Goal: Task Accomplishment & Management: Manage account settings

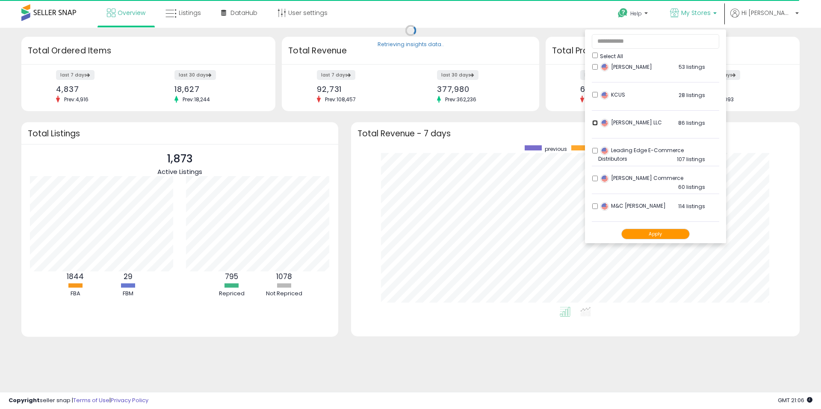
scroll to position [162, 431]
drag, startPoint x: 680, startPoint y: 229, endPoint x: 698, endPoint y: 232, distance: 18.7
click at [680, 229] on button "Apply" at bounding box center [655, 234] width 68 height 11
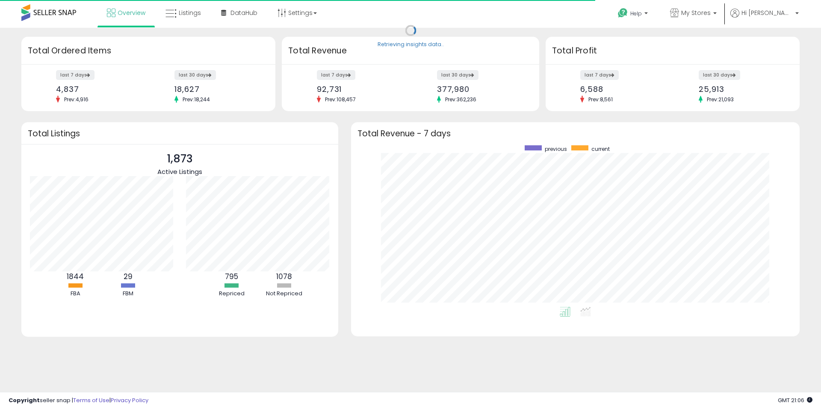
scroll to position [162, 431]
click at [185, 18] on link "Listings" at bounding box center [183, 13] width 48 height 26
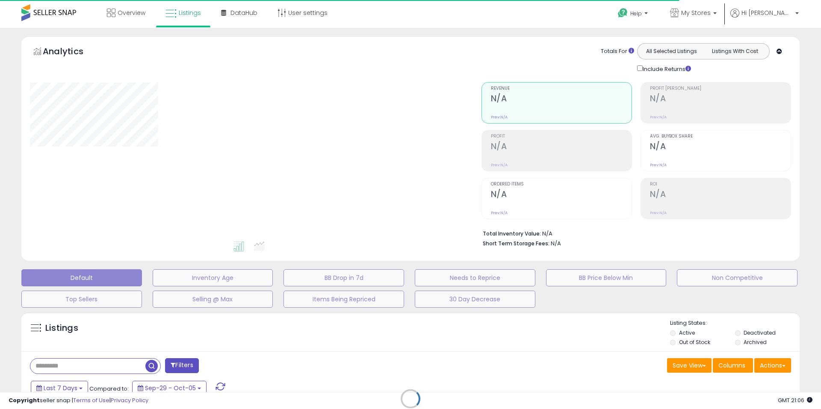
click at [739, 334] on div "Retrieving listings data.." at bounding box center [410, 405] width 791 height 195
click at [739, 342] on div "Retrieving listings data.." at bounding box center [410, 405] width 791 height 195
click at [736, 330] on div "Retrieving listings data.." at bounding box center [410, 405] width 791 height 195
click at [736, 344] on div "Retrieving listings data.." at bounding box center [410, 405] width 791 height 195
click at [736, 334] on div "Retrieving listings data.." at bounding box center [410, 405] width 791 height 195
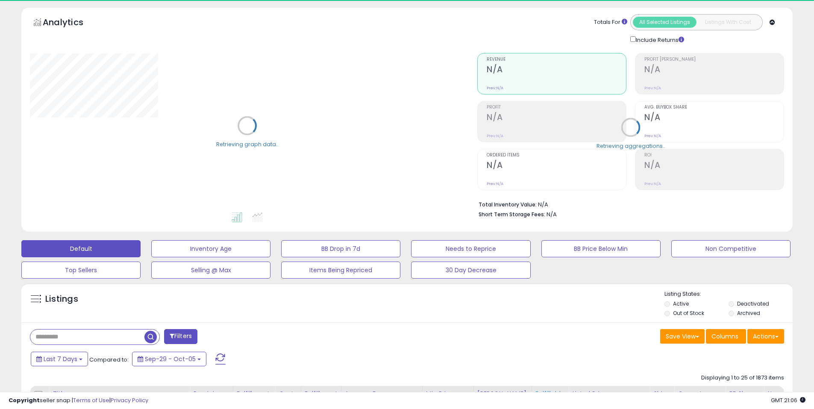
scroll to position [128, 0]
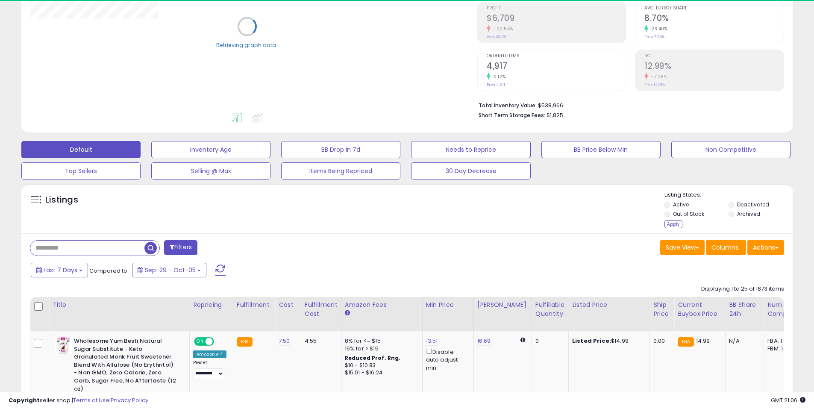
drag, startPoint x: 80, startPoint y: 239, endPoint x: 79, endPoint y: 245, distance: 5.7
click at [77, 246] on input "text" at bounding box center [87, 248] width 114 height 15
paste input "**********"
type input "**********"
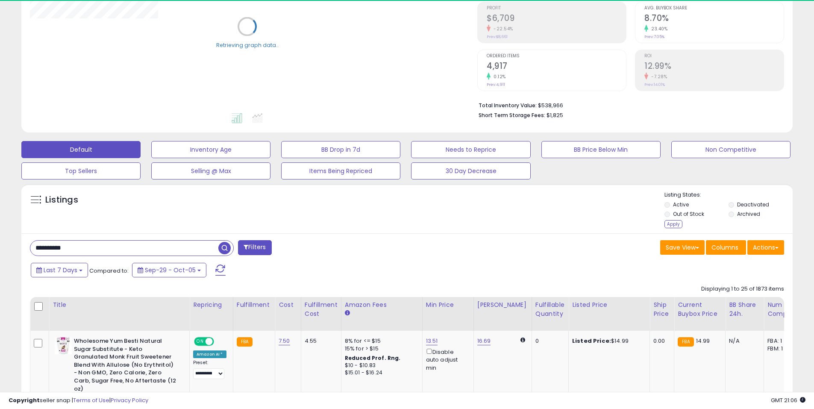
click at [221, 250] on span "button" at bounding box center [224, 248] width 12 height 12
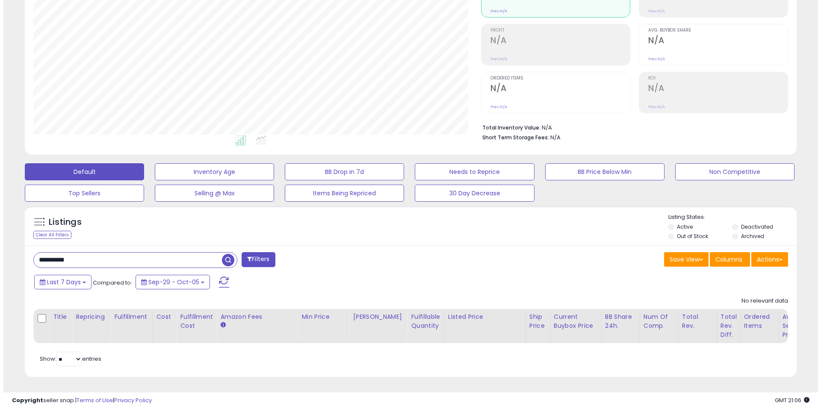
scroll to position [175, 447]
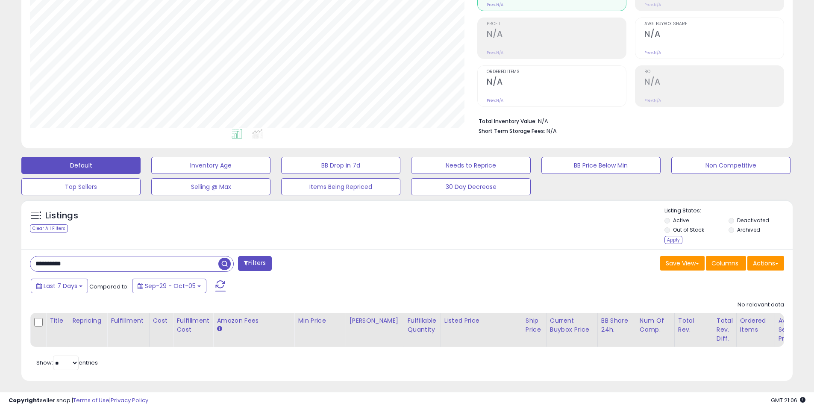
click at [735, 233] on li "Archived" at bounding box center [760, 230] width 63 height 9
drag, startPoint x: 677, startPoint y: 242, endPoint x: 691, endPoint y: 243, distance: 13.3
click at [677, 242] on div "Apply" at bounding box center [674, 240] width 18 height 8
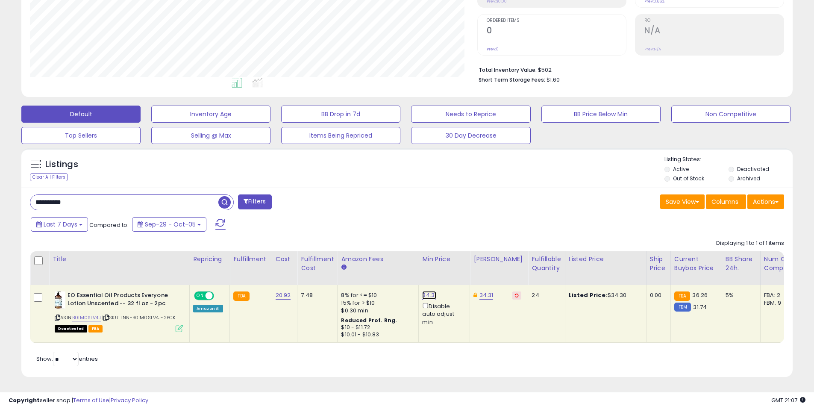
click at [425, 291] on link "34.31" at bounding box center [429, 295] width 14 height 9
click at [283, 268] on table "Title Repricing" at bounding box center [640, 297] width 1221 height 92
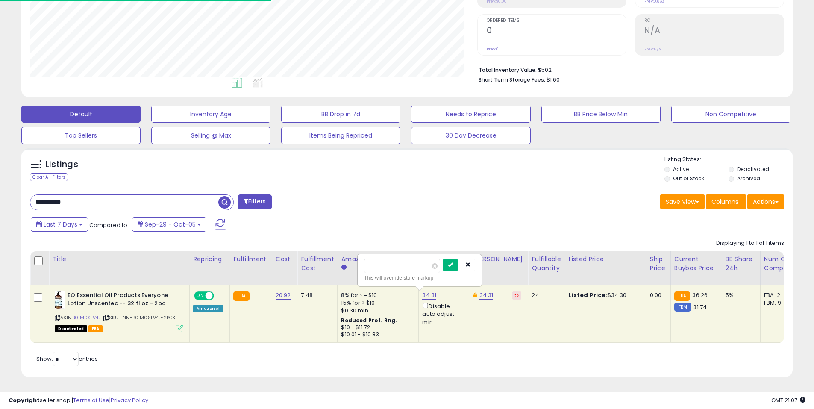
type input "*****"
click at [458, 262] on button "submit" at bounding box center [450, 265] width 15 height 13
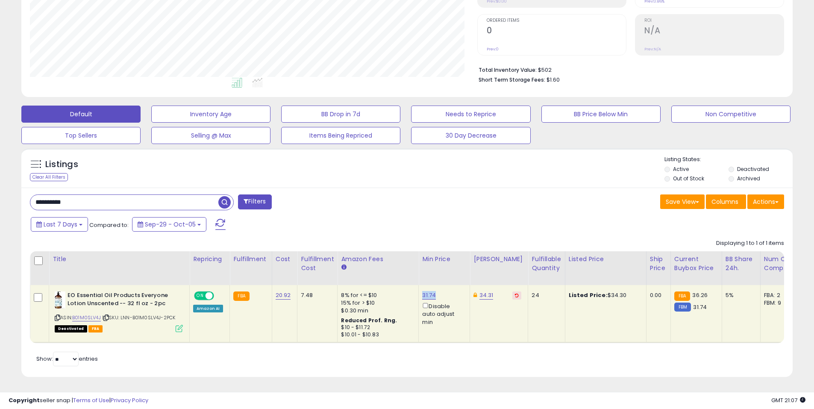
drag, startPoint x: 436, startPoint y: 286, endPoint x: 418, endPoint y: 286, distance: 17.5
click at [419, 286] on td "31.74 Disable auto adjust min" at bounding box center [444, 313] width 51 height 57
copy link "31.74"
click at [485, 291] on link "34.31" at bounding box center [487, 295] width 14 height 9
drag, startPoint x: 445, startPoint y: 259, endPoint x: 415, endPoint y: 259, distance: 30.3
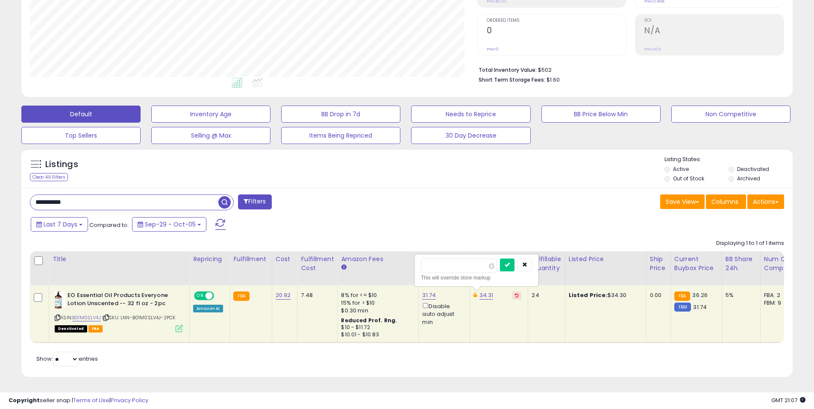
click at [415, 259] on div "***** This will override store markup" at bounding box center [476, 270] width 123 height 31
type input "*****"
click at [515, 259] on button "submit" at bounding box center [507, 265] width 15 height 13
click at [136, 355] on div "Show: ** ** entries" at bounding box center [124, 359] width 188 height 15
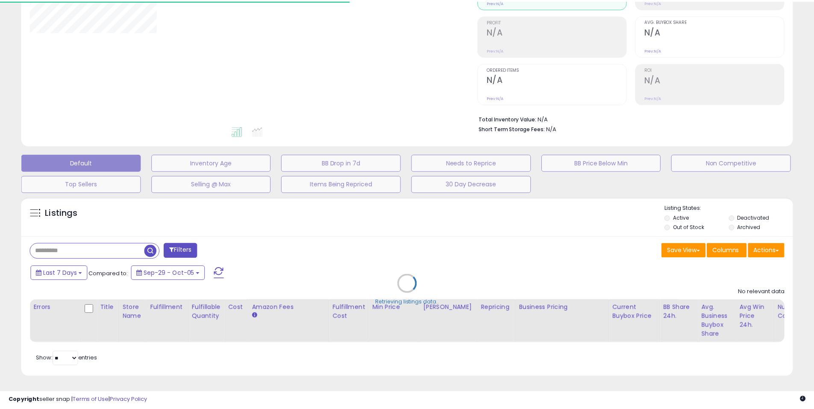
scroll to position [121, 0]
type input "**********"
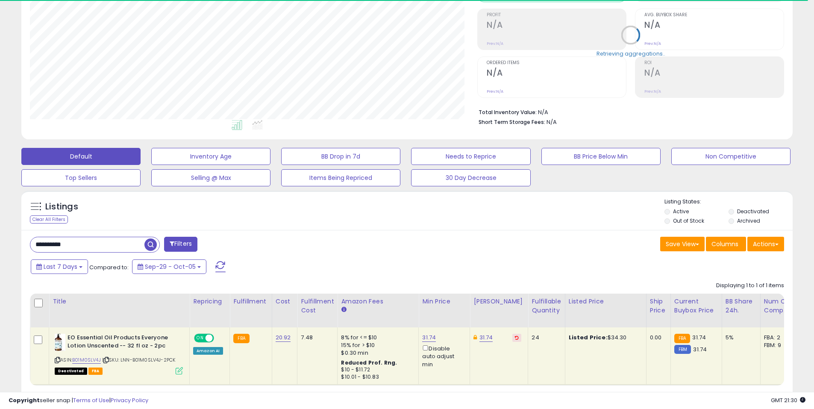
scroll to position [175, 447]
